Goal: Task Accomplishment & Management: Manage account settings

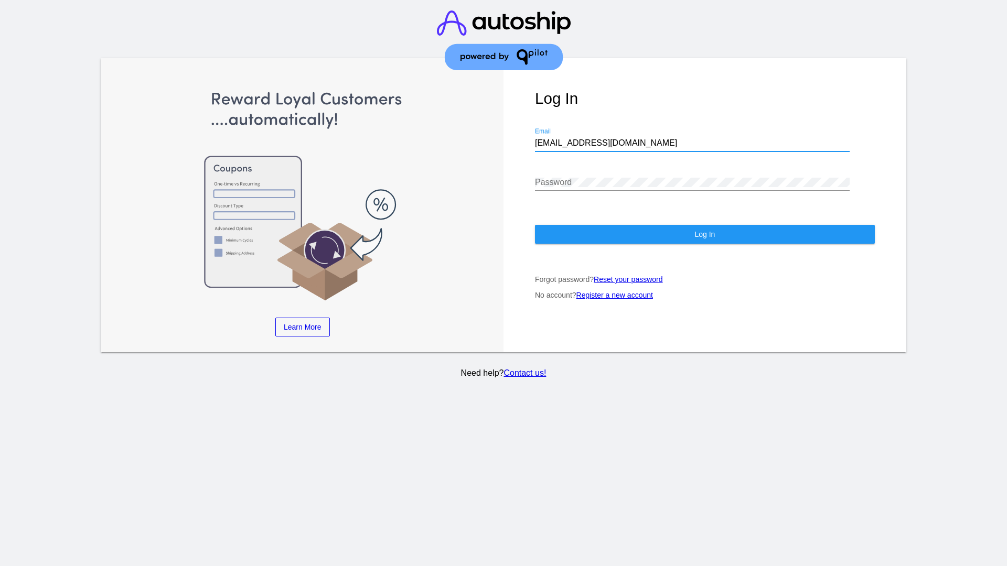
type input "jr@patternsinthecloud.com"
click at [704, 234] on span "Log In" at bounding box center [704, 234] width 20 height 8
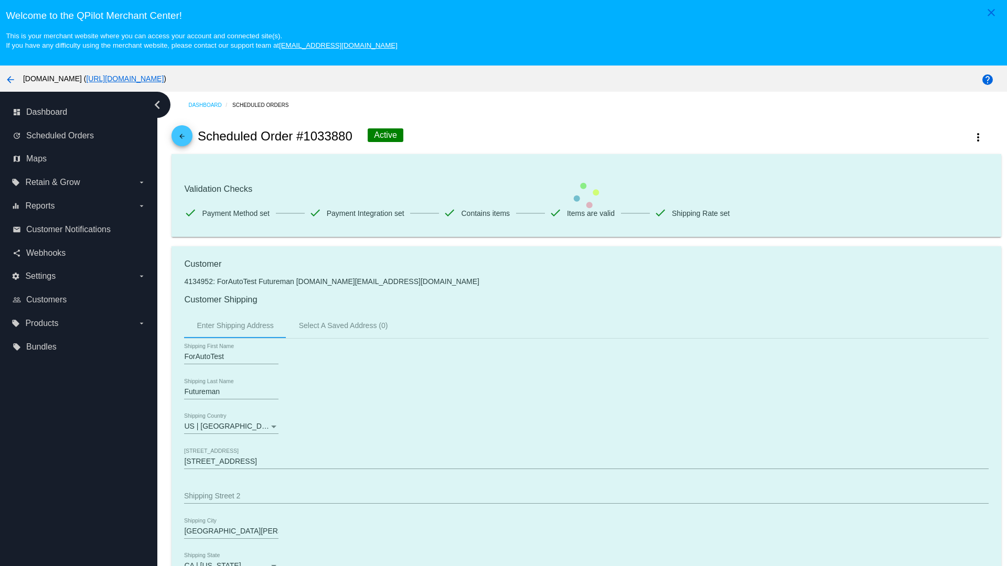
scroll to position [689, 0]
